Goal: Task Accomplishment & Management: Manage account settings

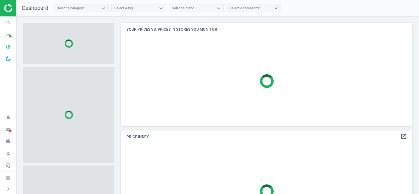
scroll to position [112, 296]
click at [10, 144] on icon "work" at bounding box center [8, 141] width 10 height 10
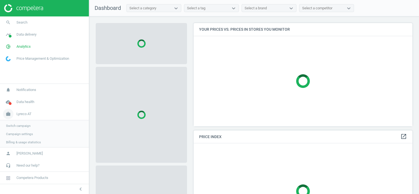
scroll to position [2, 3]
click at [20, 124] on span "Switch campaign" at bounding box center [18, 125] width 24 height 4
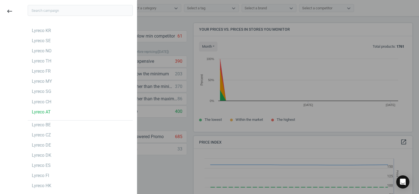
scroll to position [117, 223]
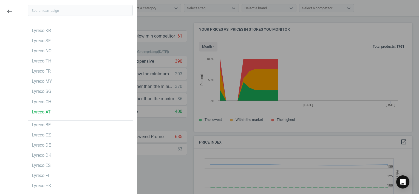
click at [86, 14] on input "text" at bounding box center [80, 10] width 105 height 11
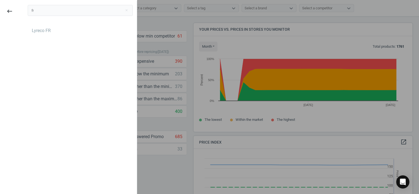
type input "fr"
click at [79, 18] on div "fr close" at bounding box center [80, 12] width 113 height 23
click at [67, 26] on div "Lyreco FR" at bounding box center [80, 30] width 105 height 9
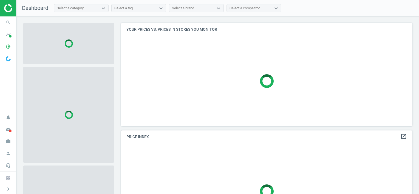
scroll to position [112, 296]
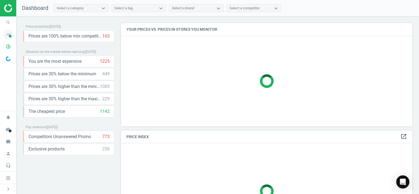
click at [8, 33] on icon "timeline" at bounding box center [8, 34] width 10 height 10
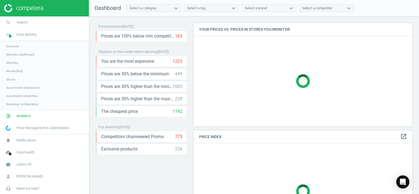
scroll to position [2, 3]
click at [31, 103] on span "Scanning configuration" at bounding box center [22, 104] width 32 height 4
